Goal: Navigation & Orientation: Find specific page/section

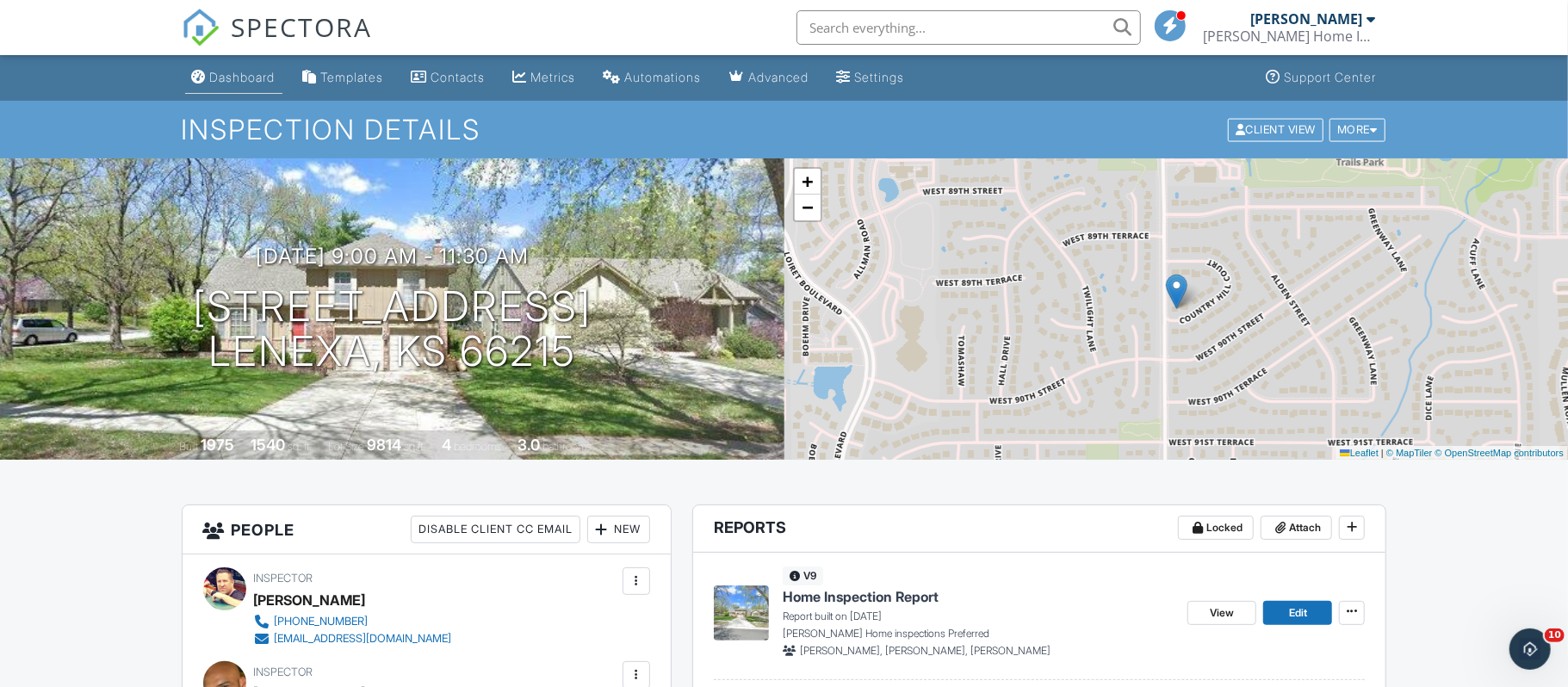
click at [254, 81] on div "Dashboard" at bounding box center [242, 77] width 65 height 15
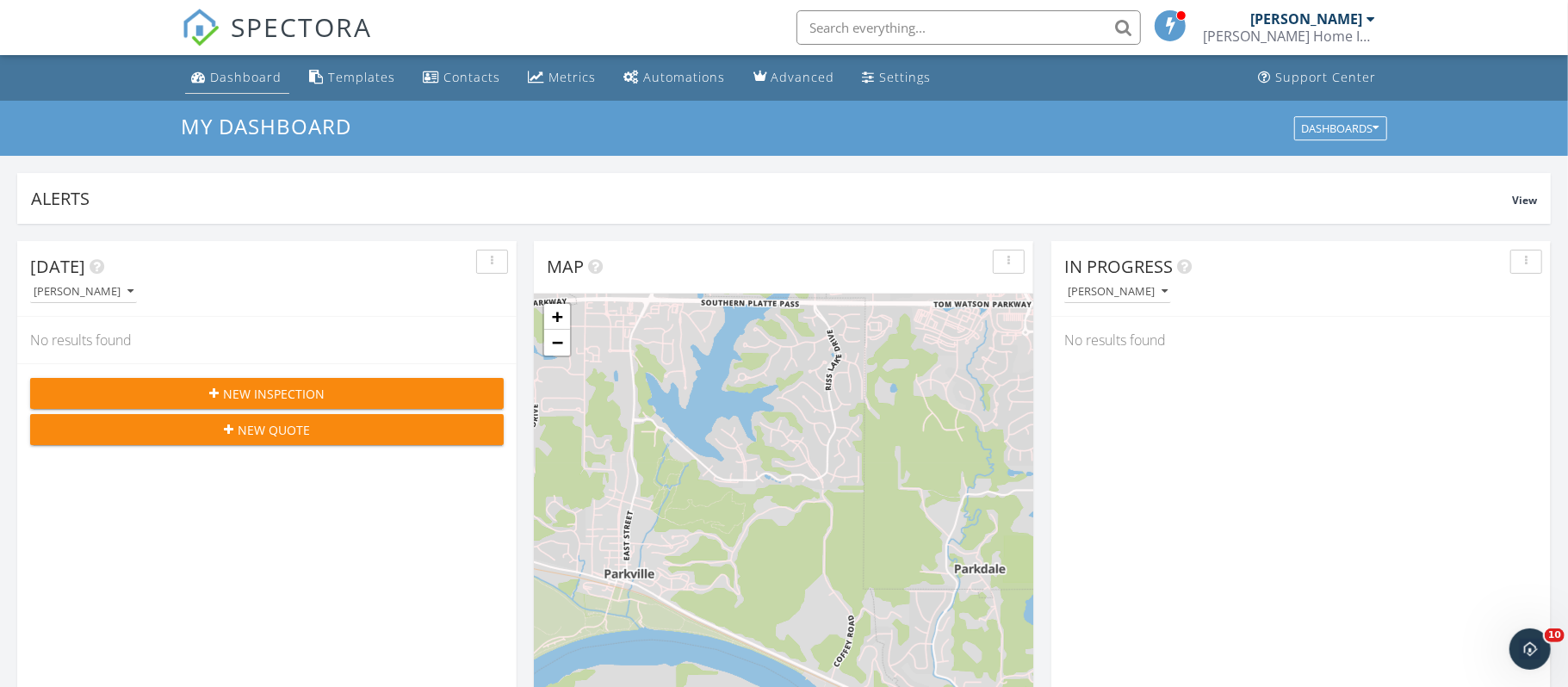
click at [270, 83] on div "Dashboard" at bounding box center [246, 77] width 72 height 16
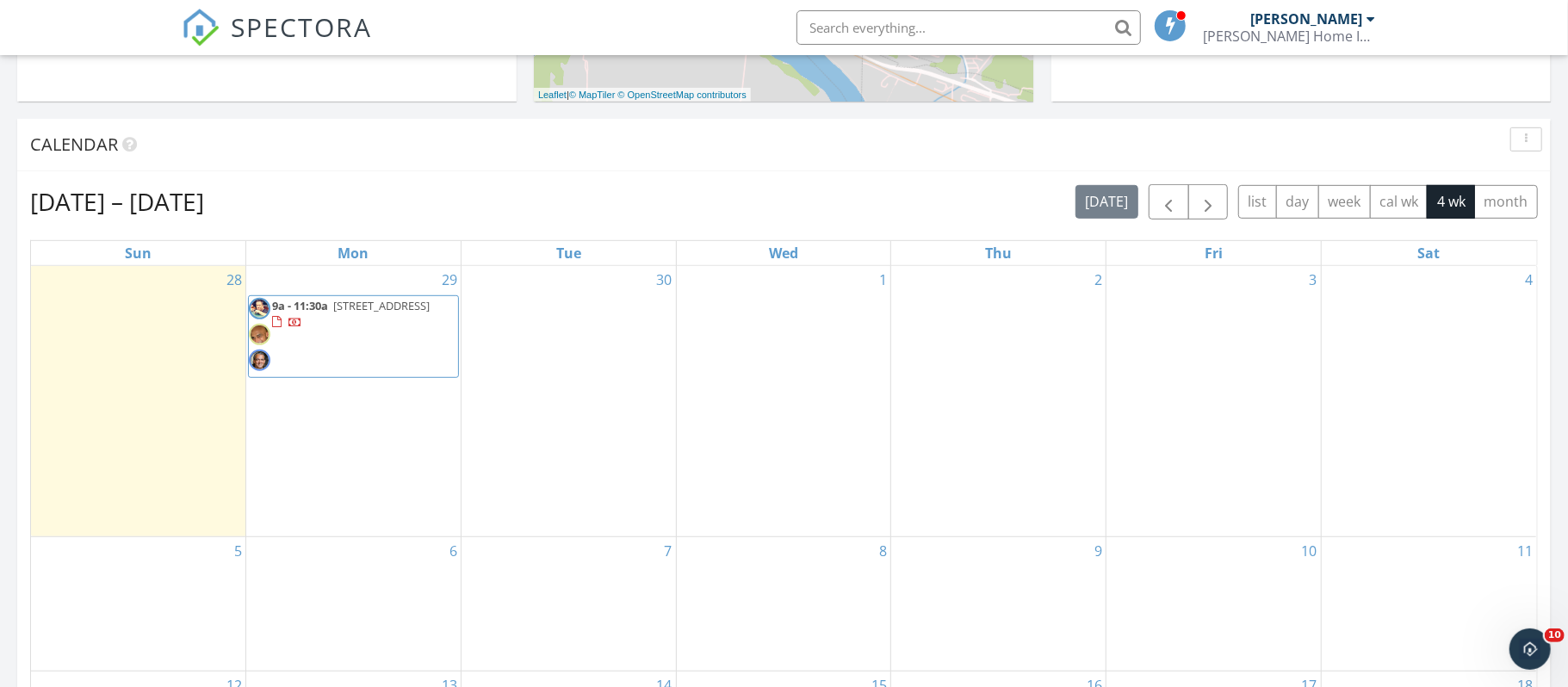
scroll to position [644, 0]
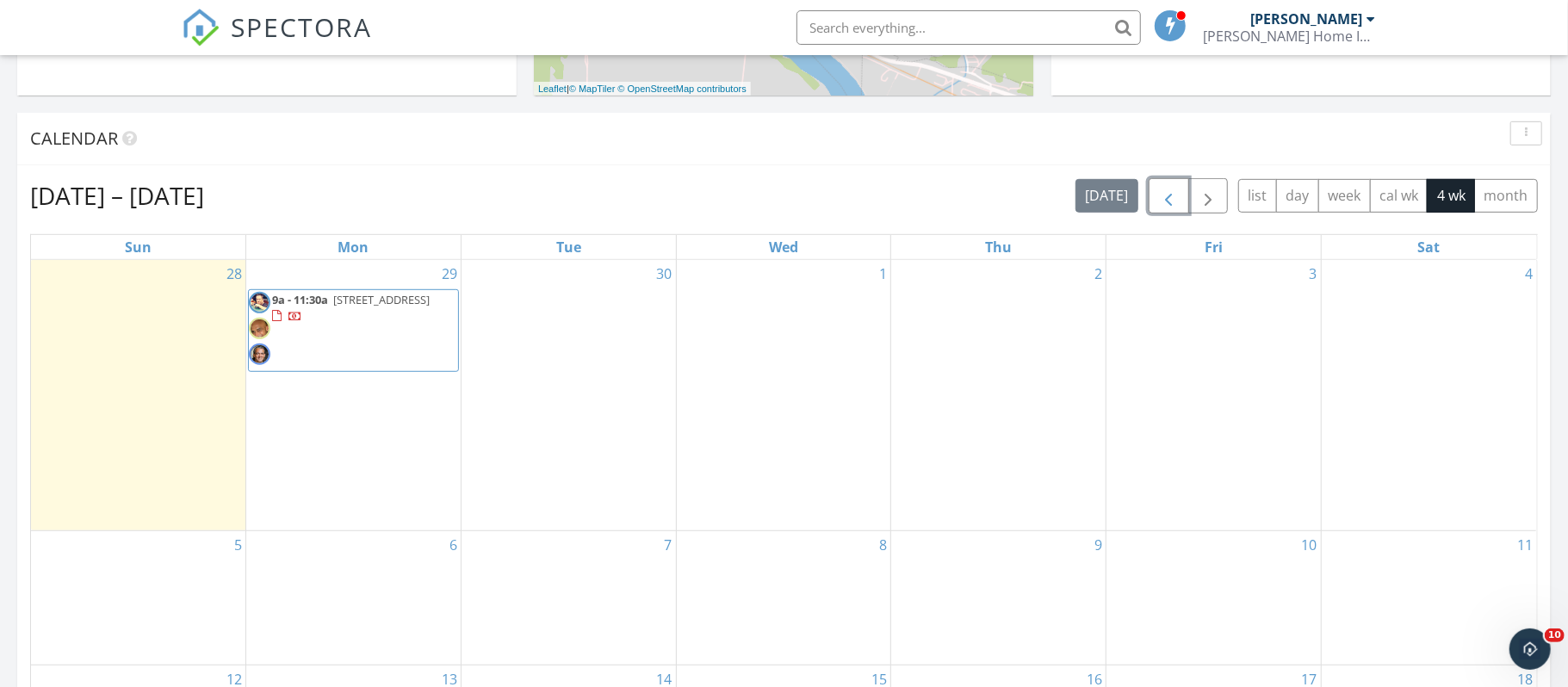
click at [1162, 193] on span "button" at bounding box center [1167, 196] width 20 height 20
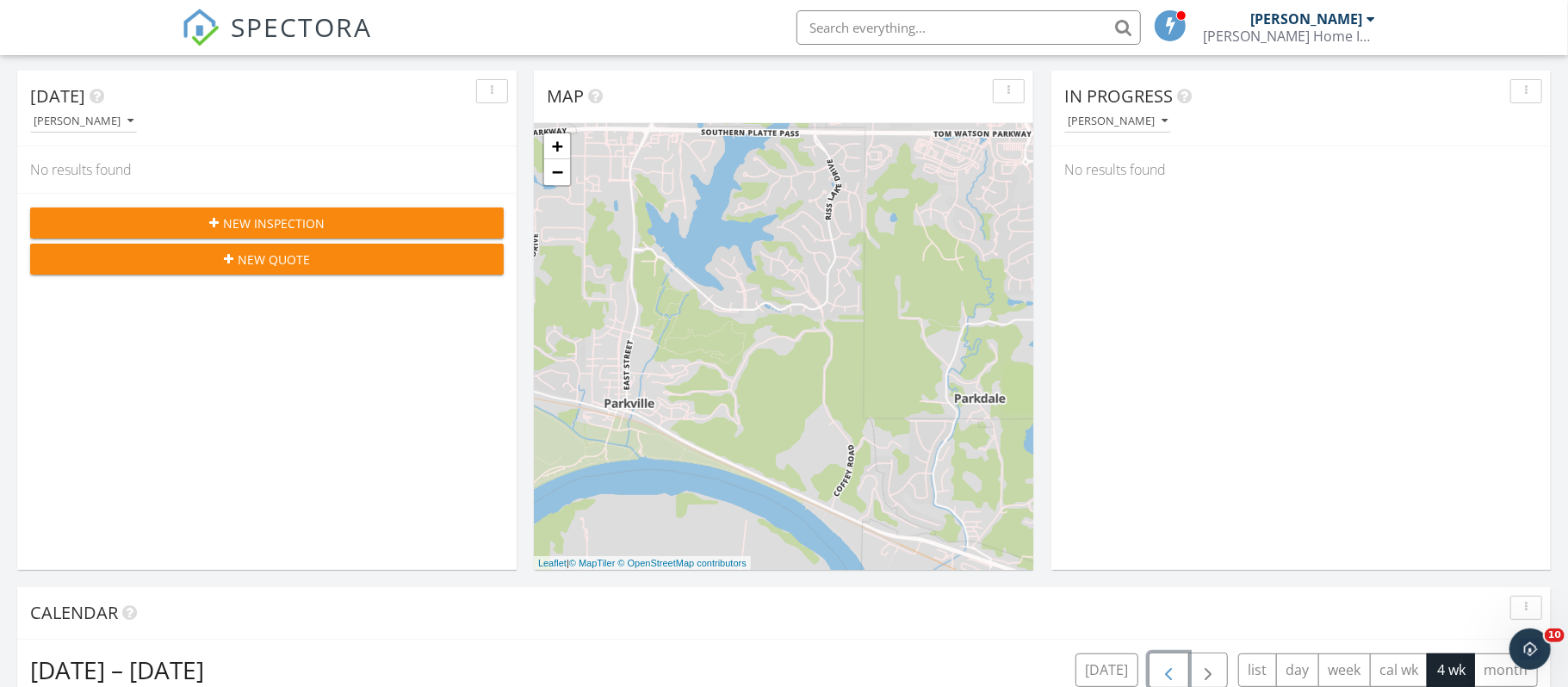
scroll to position [0, 0]
